Goal: Task Accomplishment & Management: Manage account settings

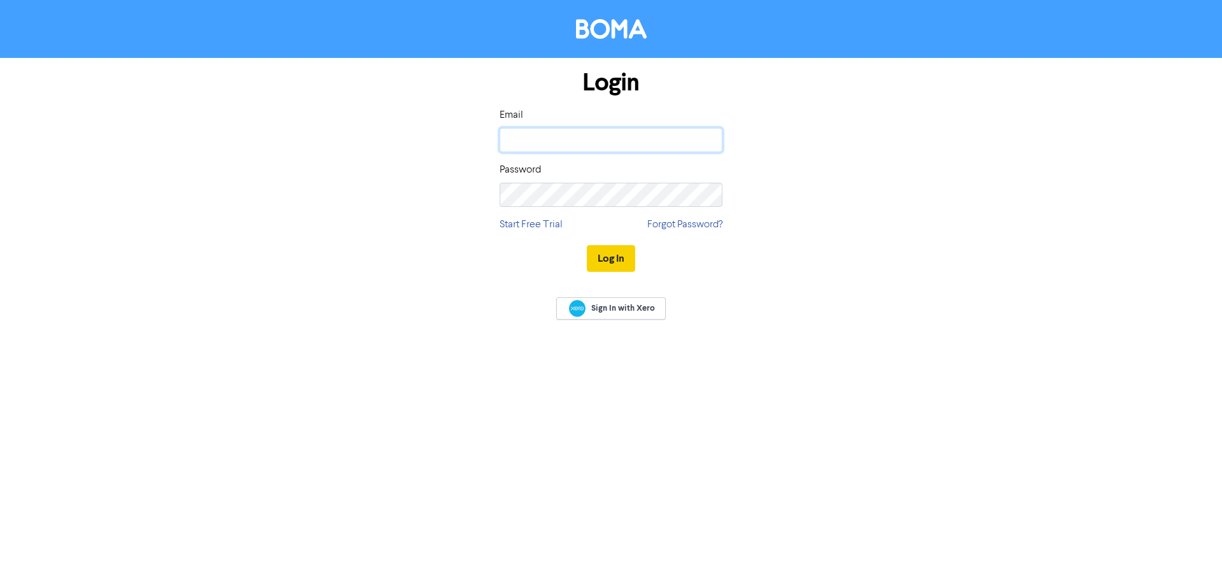
type input "[EMAIL_ADDRESS][DOMAIN_NAME]"
click at [610, 260] on button "Log In" at bounding box center [611, 258] width 48 height 27
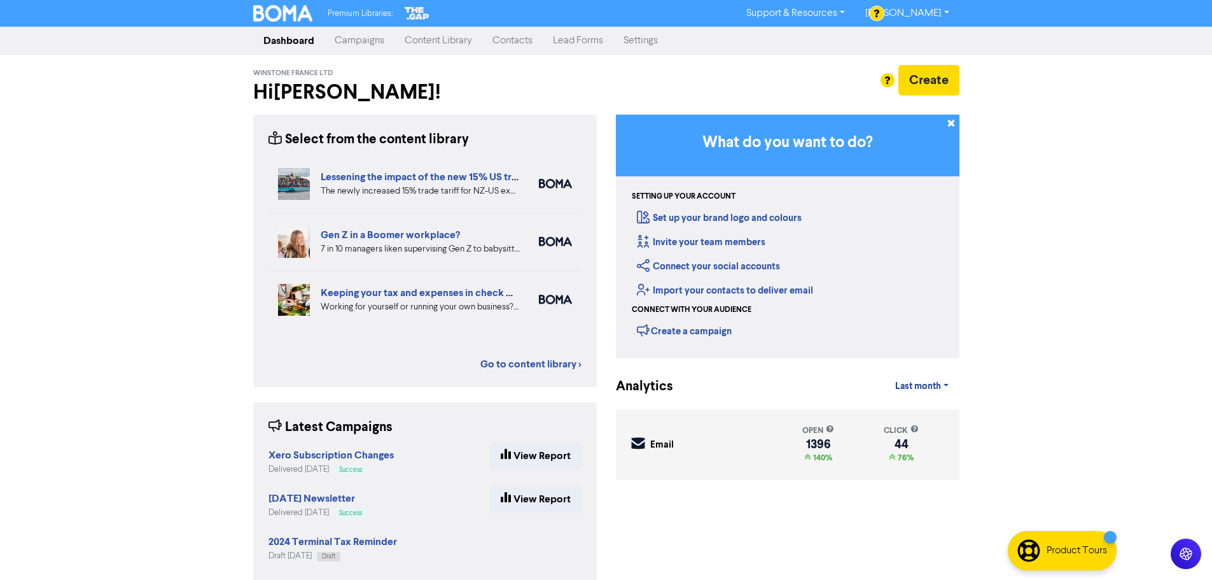
click at [502, 43] on link "Contacts" at bounding box center [512, 40] width 60 height 25
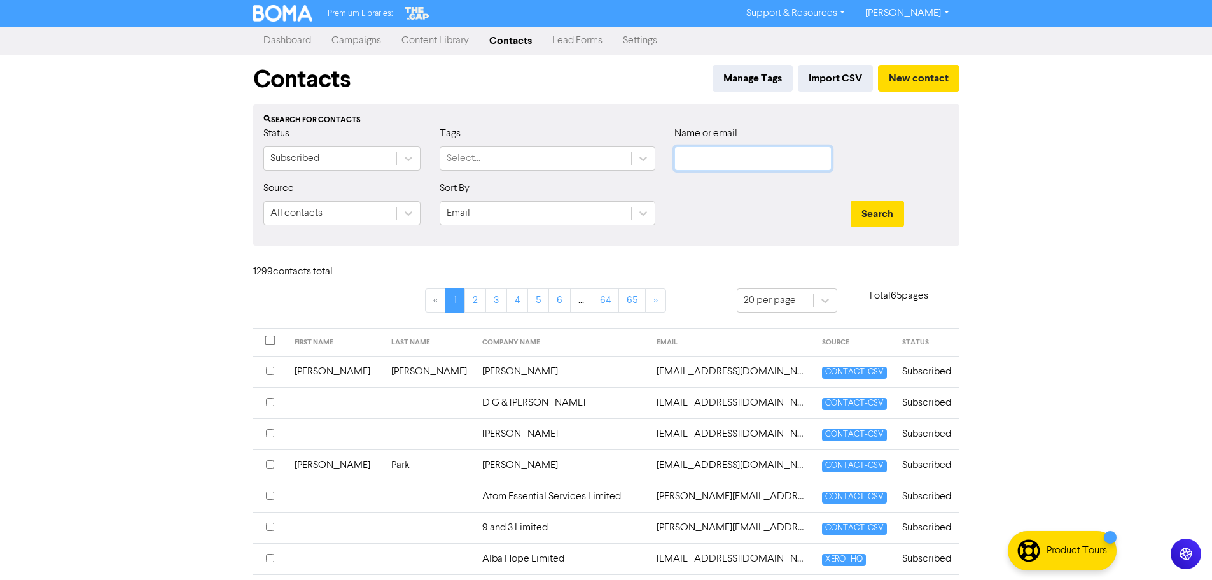
click at [736, 160] on input "text" at bounding box center [753, 158] width 157 height 24
type input "coap"
click at [851, 200] on button "Search" at bounding box center [877, 213] width 53 height 27
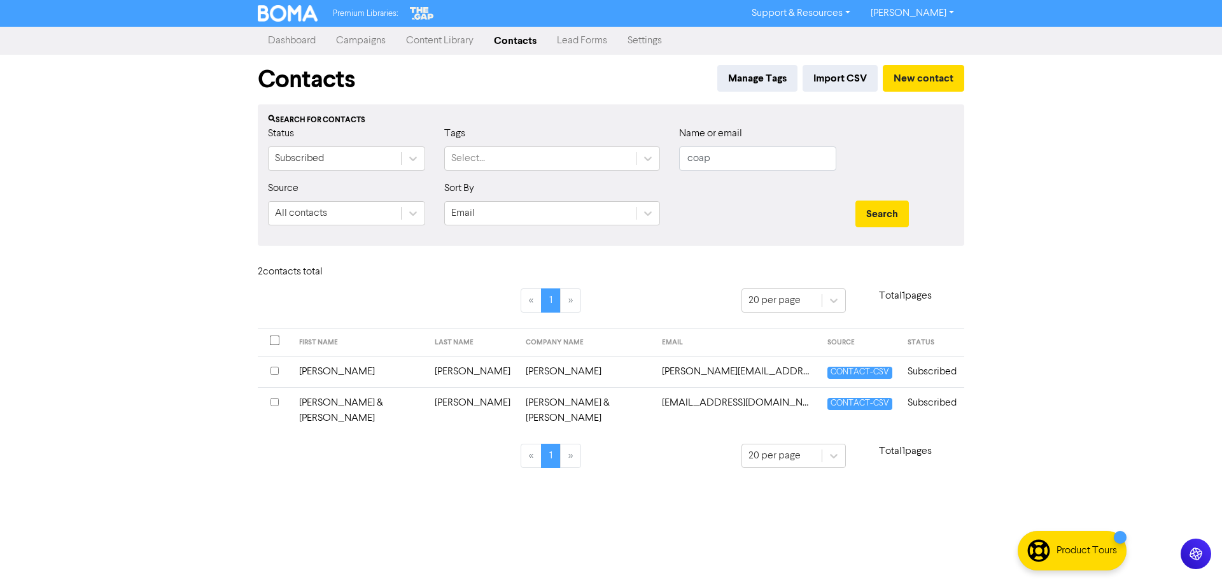
click at [685, 372] on td "[PERSON_NAME][EMAIL_ADDRESS][DOMAIN_NAME]" at bounding box center [736, 371] width 165 height 31
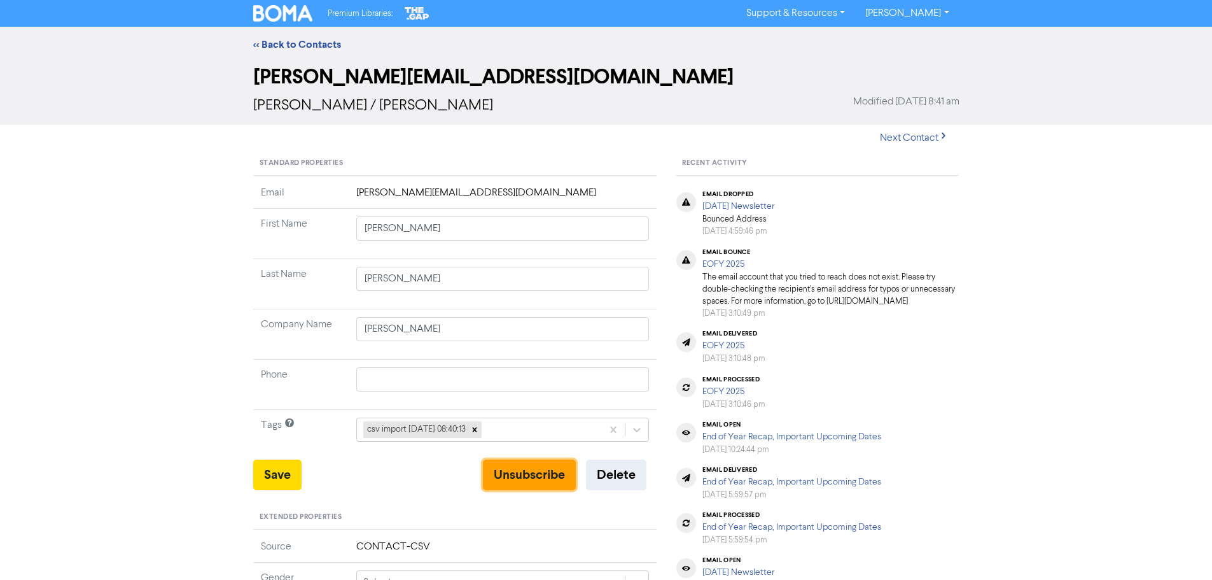
click at [534, 479] on button "Unsubscribe" at bounding box center [529, 474] width 93 height 31
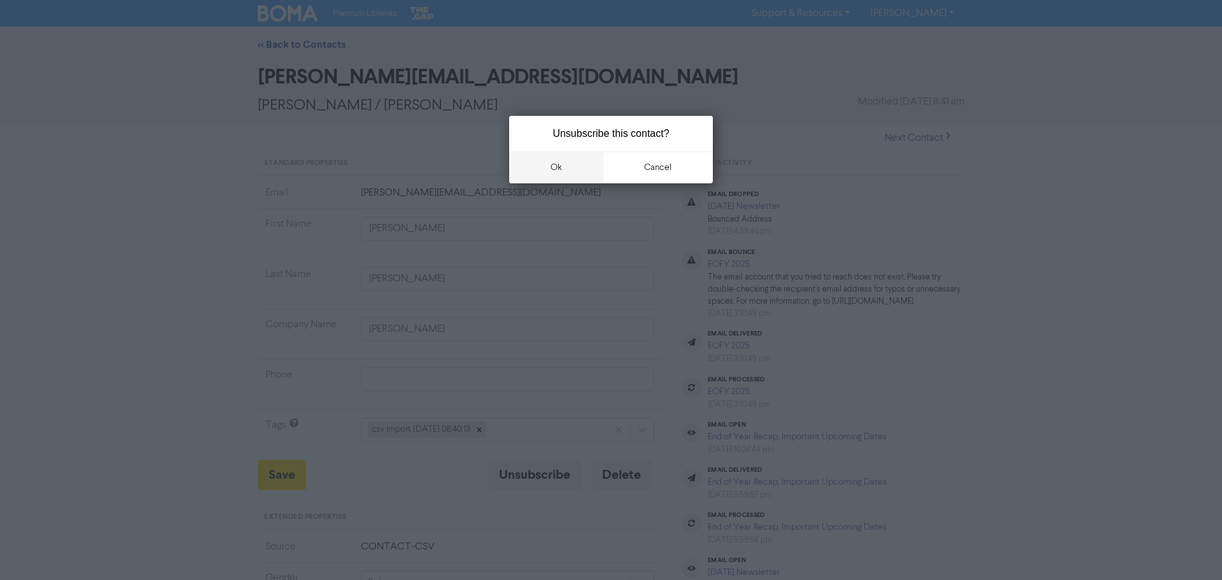
click at [557, 169] on button "ok" at bounding box center [556, 167] width 94 height 32
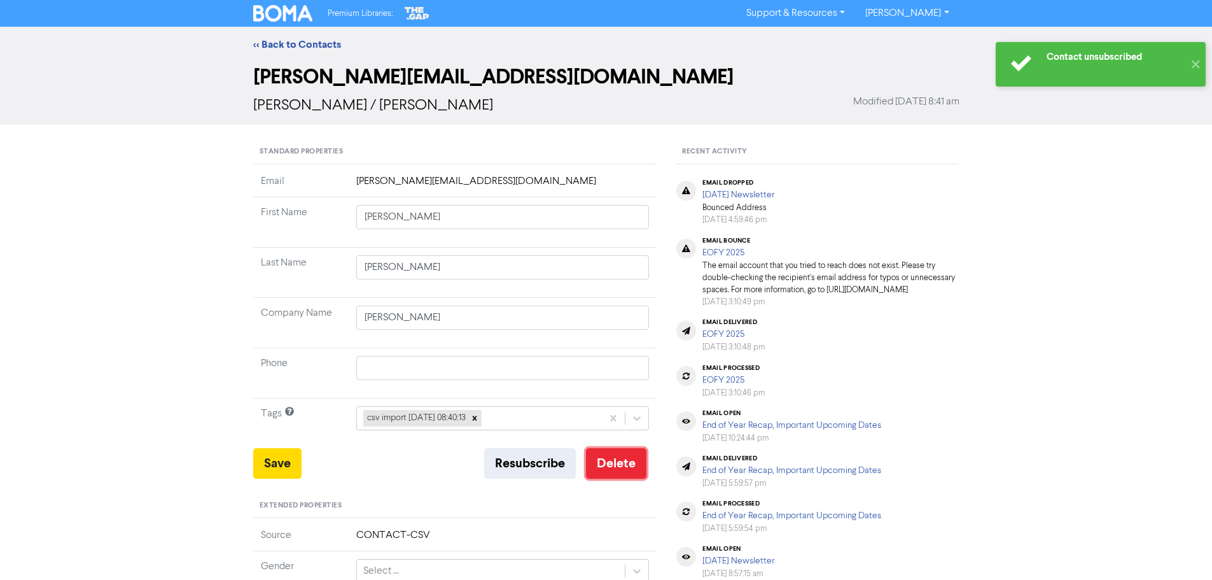
click at [626, 460] on button "Delete" at bounding box center [616, 463] width 60 height 31
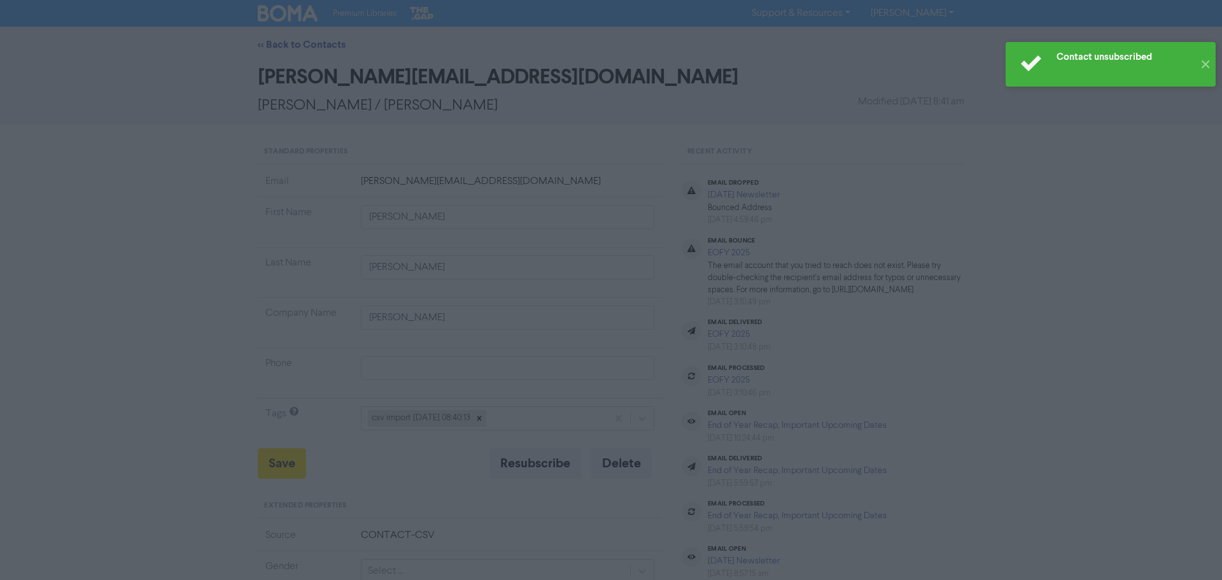
click at [568, 169] on button "ok" at bounding box center [556, 167] width 94 height 32
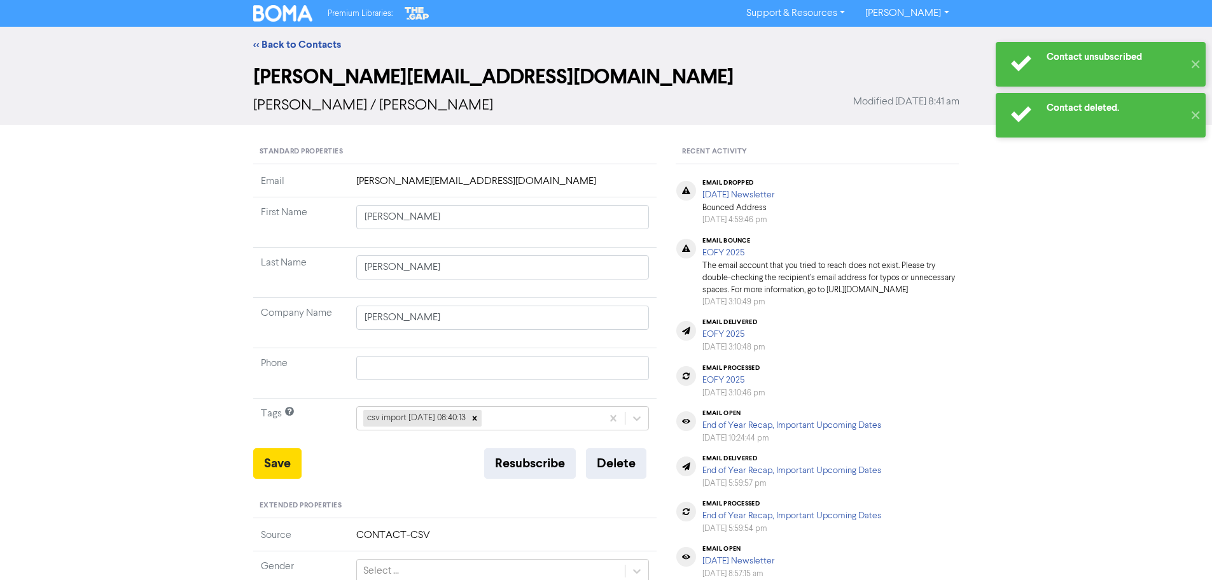
click at [151, 251] on div "<< Back to Contacts [PERSON_NAME][EMAIL_ADDRESS][DOMAIN_NAME] [PERSON_NAME] / […" at bounding box center [606, 483] width 1212 height 912
